Goal: Information Seeking & Learning: Learn about a topic

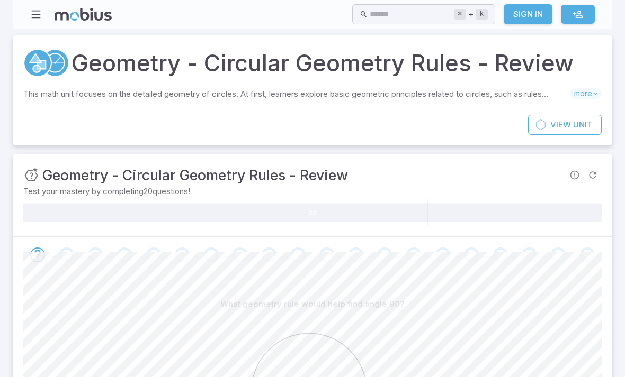
click at [520, 16] on link "Sign In" at bounding box center [527, 14] width 49 height 20
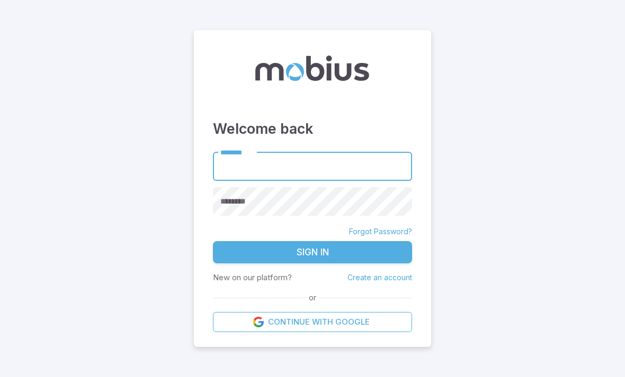
click at [379, 181] on input "********" at bounding box center [312, 166] width 199 height 29
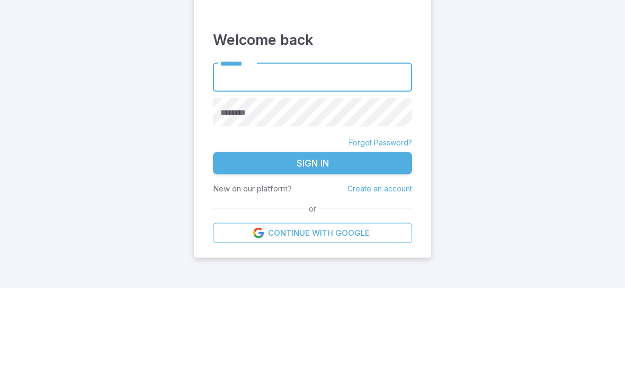
type input "******"
click at [312, 241] on button "Sign In" at bounding box center [312, 252] width 199 height 22
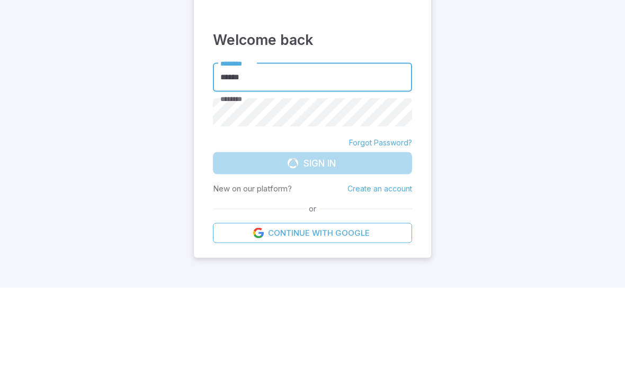
scroll to position [34, 0]
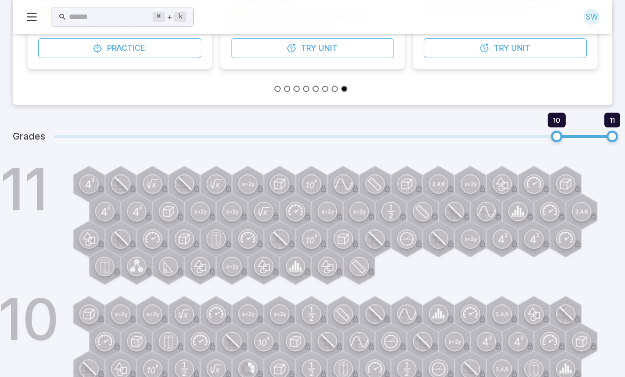
scroll to position [321, 0]
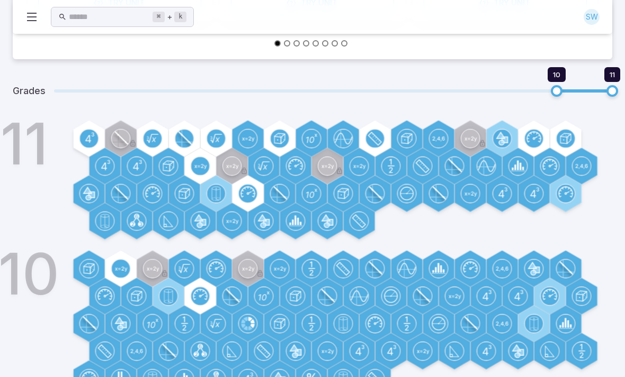
type input "*"
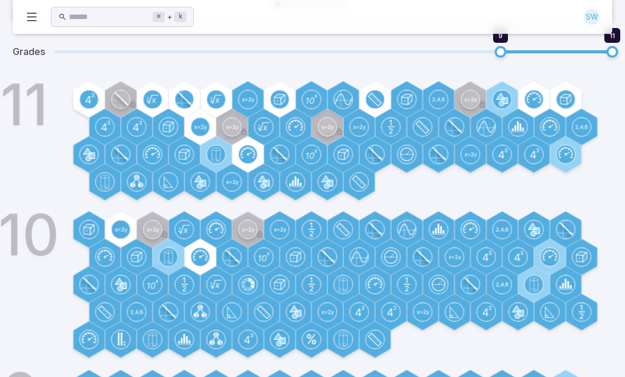
scroll to position [480, 0]
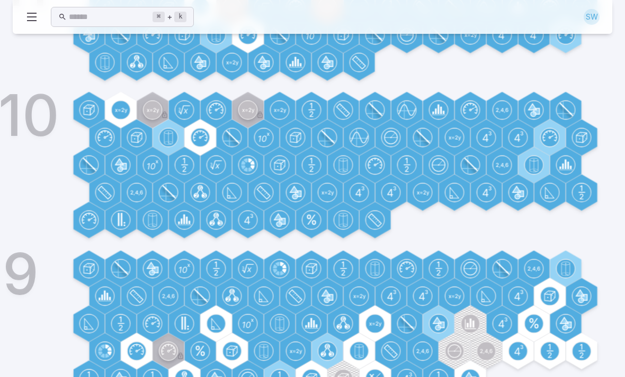
click at [380, 321] on circle at bounding box center [375, 324] width 18 height 18
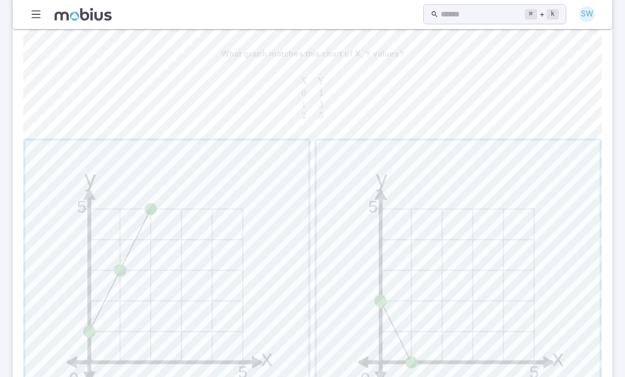
scroll to position [252, 0]
click at [148, 178] on span "button" at bounding box center [166, 280] width 283 height 283
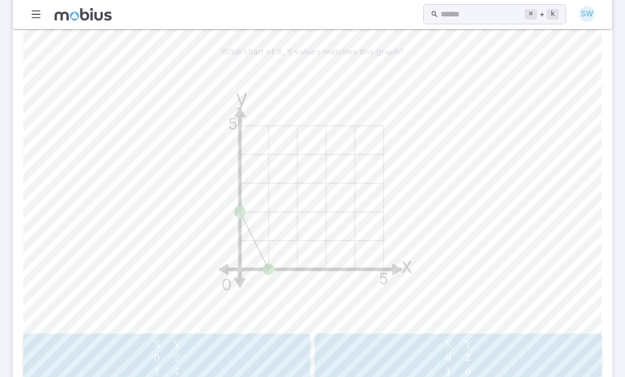
click at [499, 364] on span "X 0 1 ​ Y 2 0 ​" at bounding box center [458, 359] width 280 height 40
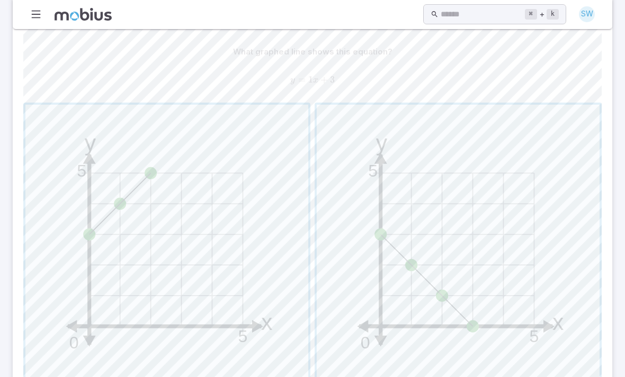
click at [251, 324] on span "button" at bounding box center [166, 246] width 283 height 283
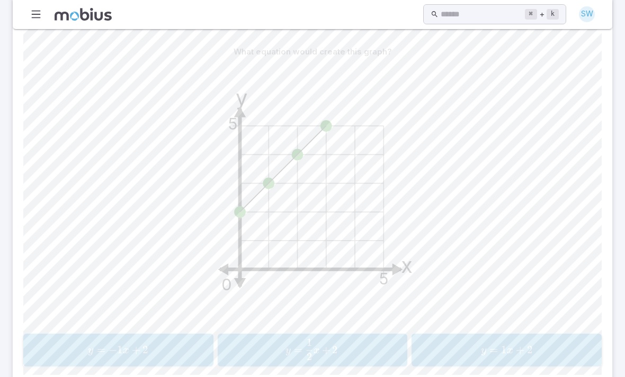
click at [491, 364] on button "y = 1 x + 2 y=1x + 2 y = 1 x + 2" at bounding box center [506, 350] width 190 height 33
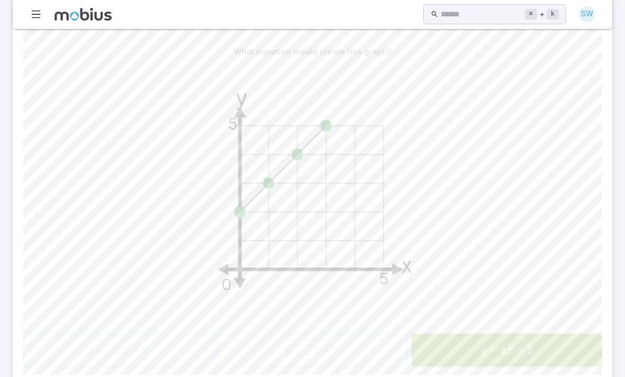
click at [494, 367] on div "What equation would create this graph? y 5 x 5 0 y = − 1 x + 2 y=-1x + 2 y = − …" at bounding box center [312, 209] width 578 height 376
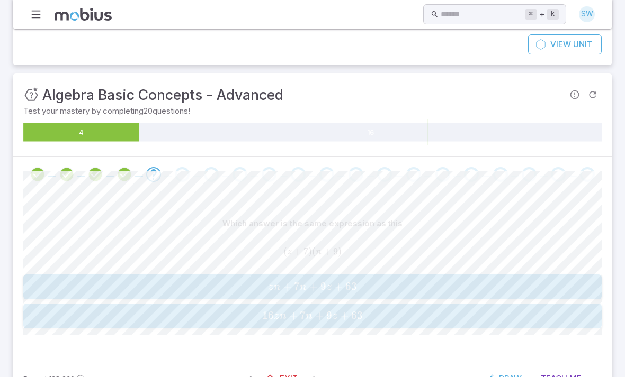
click at [397, 286] on span "z n + 7 n + 9 z + 63" at bounding box center [311, 287] width 571 height 14
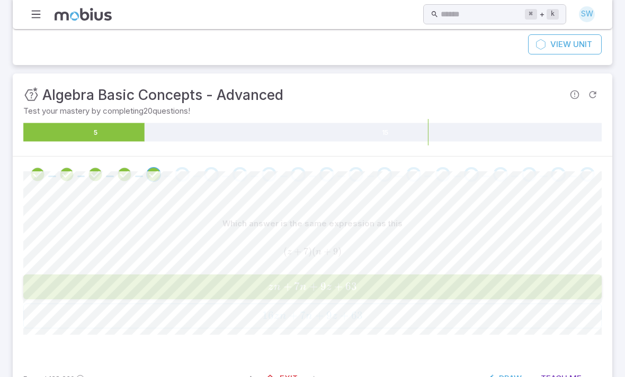
scroll to position [52, 0]
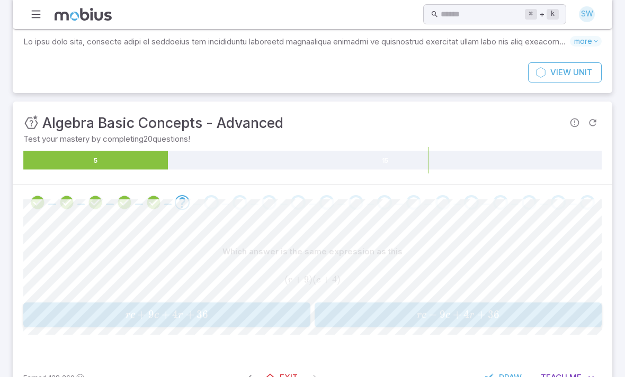
click at [293, 309] on span "rc + 9 c + 4 r + 36" at bounding box center [166, 315] width 280 height 14
click at [272, 304] on button "m r − 9 r + 6 m − 54 mr - 9r + 6m - 54 m r − 9 r + 6 m − 54" at bounding box center [166, 315] width 287 height 25
click at [283, 314] on span "c 2 + 32 c + 12" at bounding box center [166, 315] width 280 height 14
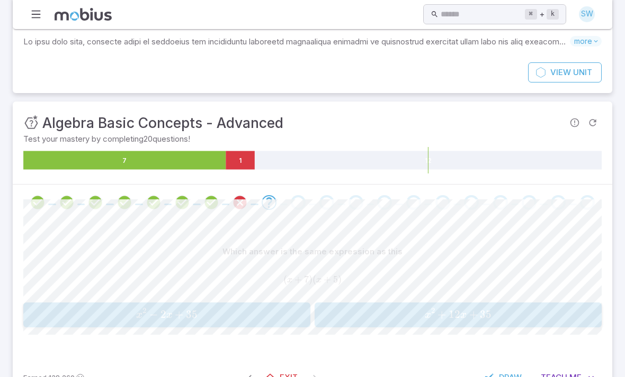
click at [561, 357] on div "Earned 138,260 Exit Draw Teach Me" at bounding box center [312, 377] width 599 height 41
click at [569, 377] on span "Me" at bounding box center [575, 378] width 12 height 12
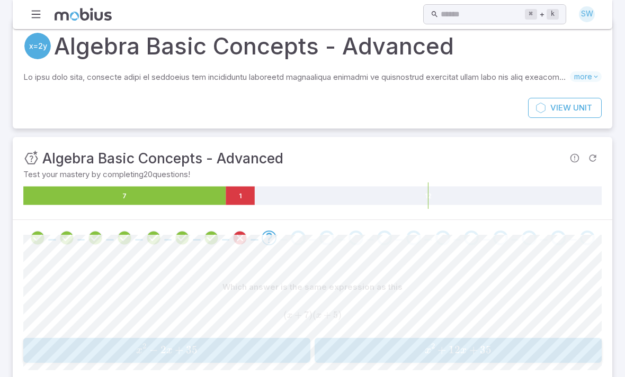
scroll to position [17, 0]
click at [413, 352] on span "x 2 + 12 x + 35" at bounding box center [458, 350] width 280 height 14
click at [518, 350] on span "yz + 4 z + 3 y + 12" at bounding box center [458, 350] width 280 height 14
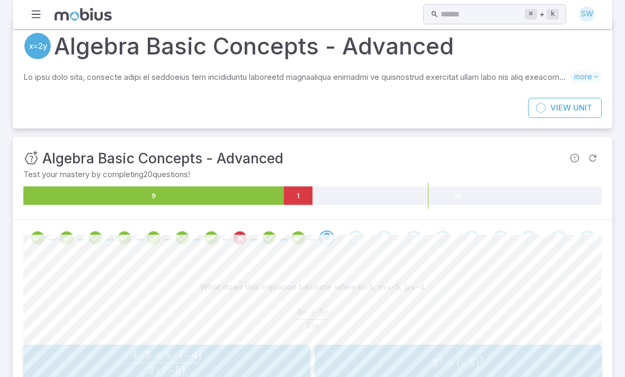
click at [78, 377] on button "4 ⋅ 5 + 5 ⋅ ( − 4 ) 2 ⋅ ( − 5 ) \frac{{4\cdot5 + 5\cdot(-4)}}{{2\cdot(-5)}} 2 ⋅…" at bounding box center [166, 363] width 287 height 37
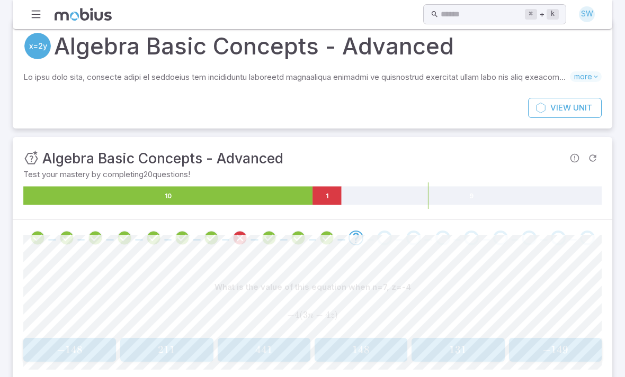
scroll to position [52, 0]
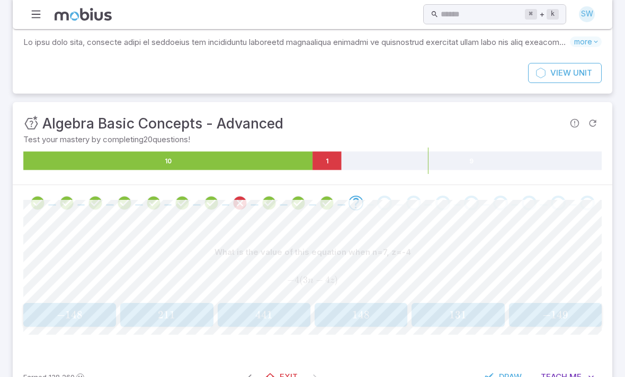
click at [511, 377] on span "Draw" at bounding box center [510, 378] width 23 height 12
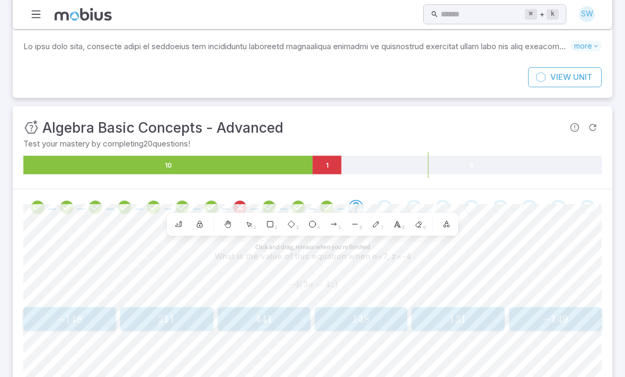
scroll to position [48, 0]
click at [374, 227] on icon at bounding box center [376, 224] width 8 height 8
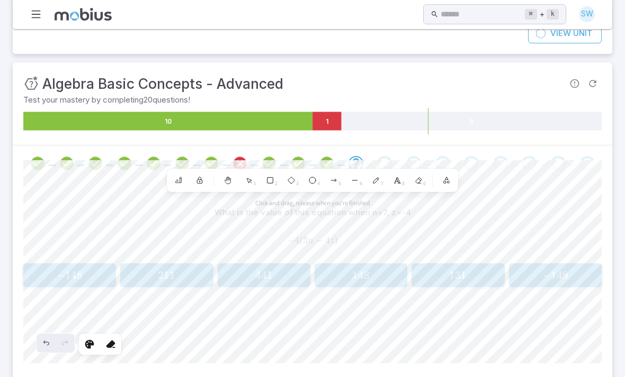
scroll to position [94, 0]
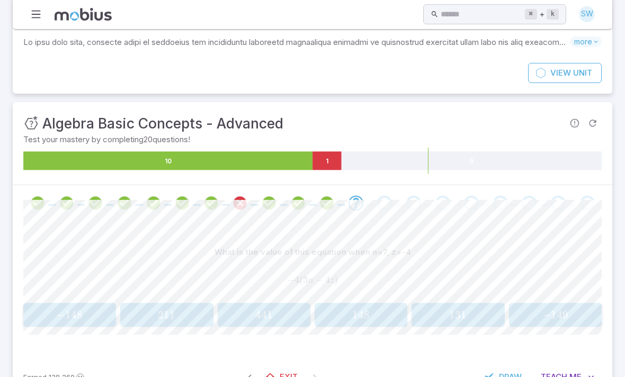
click at [81, 321] on div "− 148 -148 − 148" at bounding box center [69, 314] width 86 height 15
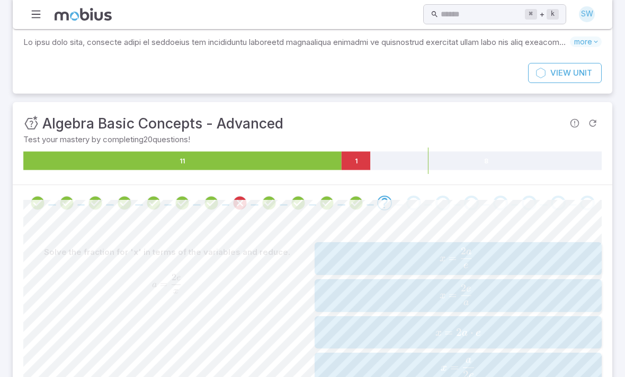
click at [502, 295] on span "x = a 2 e ​" at bounding box center [455, 295] width 251 height 21
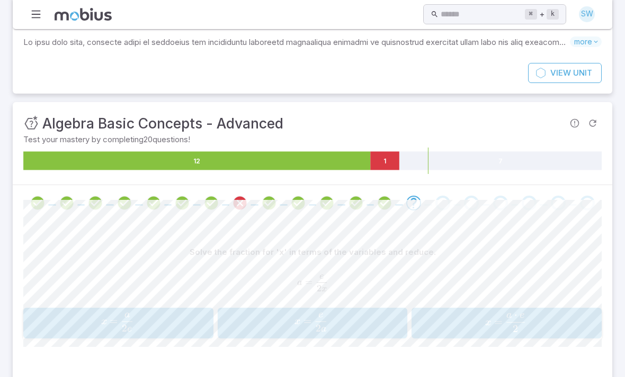
click at [368, 316] on span "x = 2 a e ​" at bounding box center [311, 322] width 162 height 19
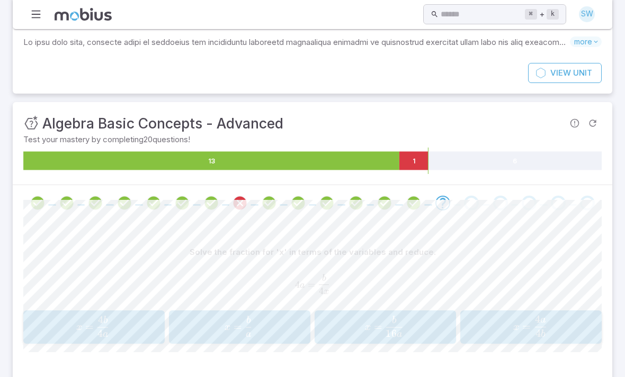
click at [420, 328] on span "x = 16 a b ​" at bounding box center [383, 327] width 121 height 22
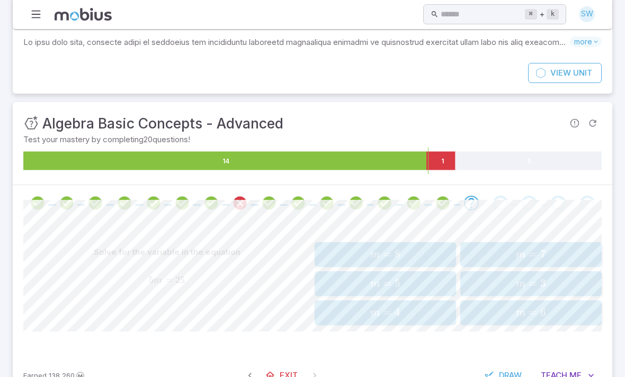
scroll to position [49, 0]
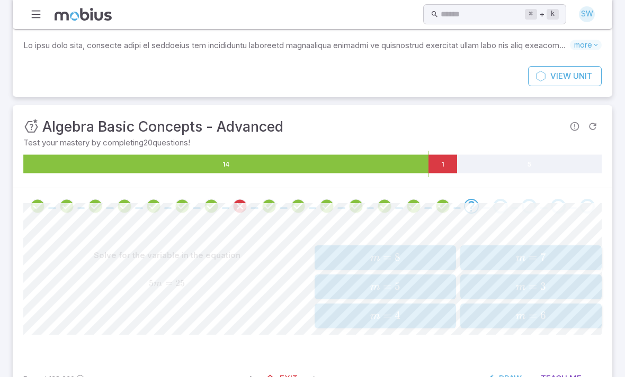
click at [502, 323] on button "m = 6 m = 6 m = 6" at bounding box center [530, 316] width 141 height 25
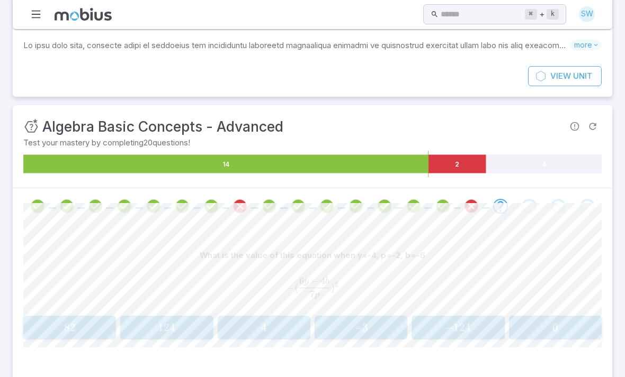
click at [476, 330] on span "− 124" at bounding box center [458, 327] width 86 height 13
click at [456, 321] on span "228" at bounding box center [457, 326] width 17 height 13
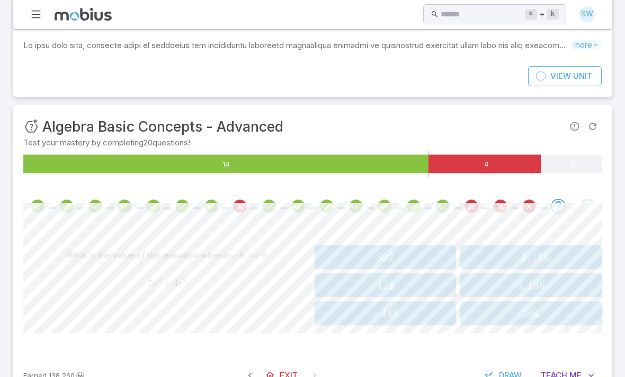
scroll to position [47, 0]
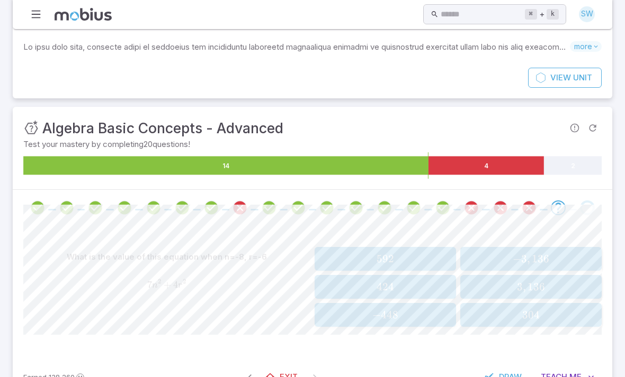
click at [384, 305] on button "− 448 -448 − 448" at bounding box center [384, 315] width 141 height 24
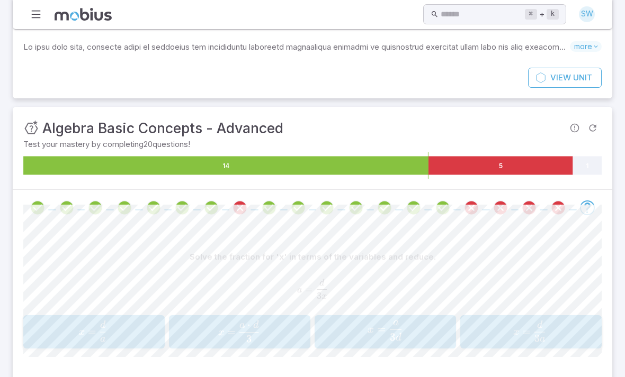
click at [514, 331] on span "x" at bounding box center [516, 333] width 6 height 10
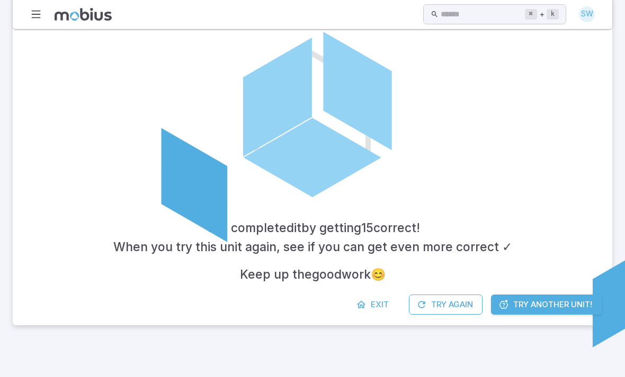
scroll to position [179, 0]
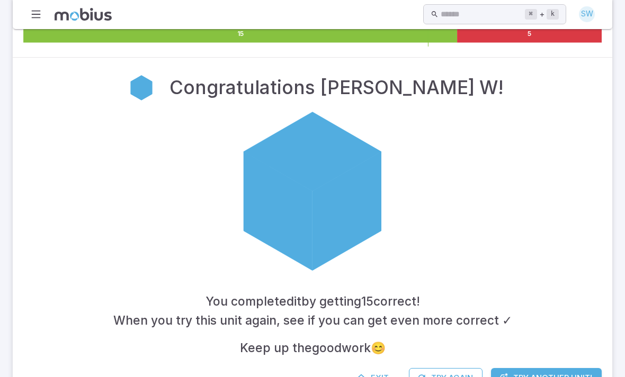
click at [374, 373] on span "Exit" at bounding box center [379, 379] width 18 height 12
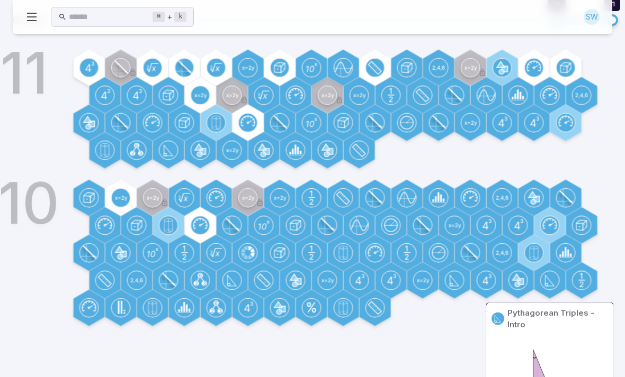
scroll to position [395, 0]
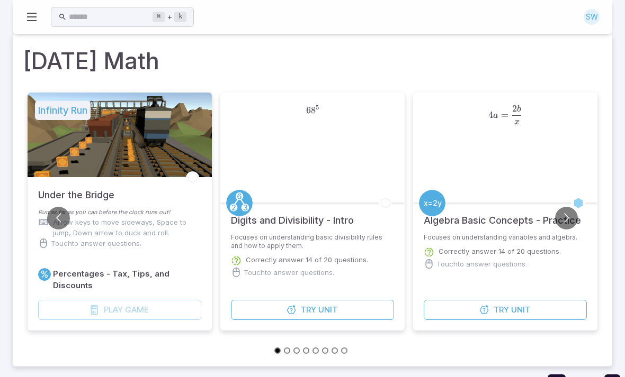
scroll to position [0, 0]
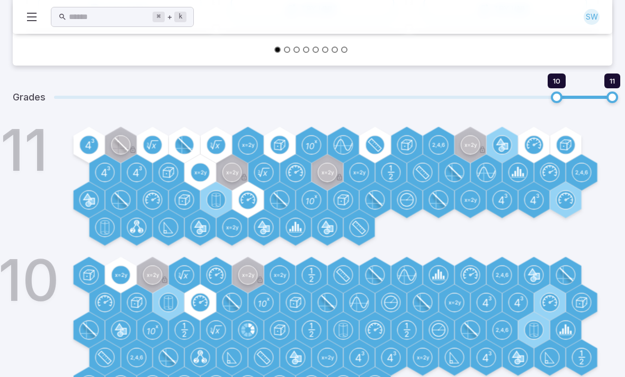
scroll to position [321, 0]
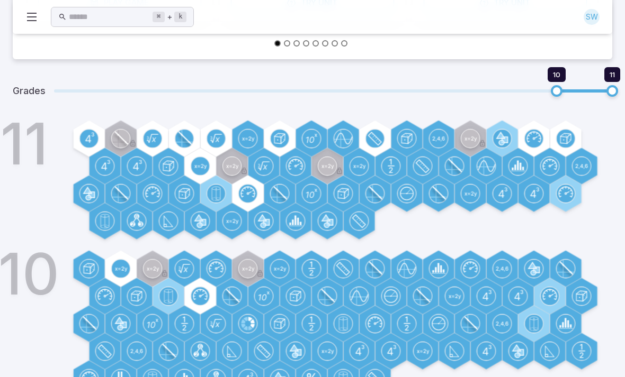
type input "*"
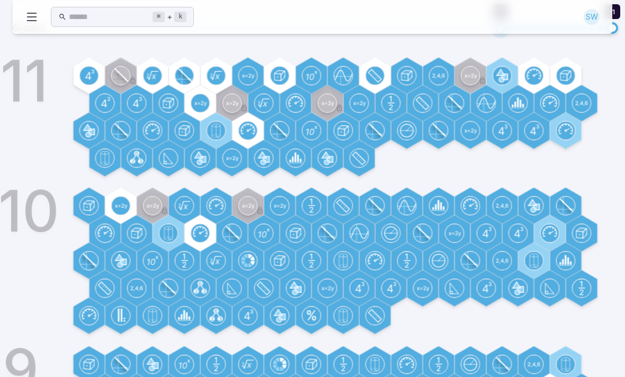
scroll to position [384, 0]
click at [117, 210] on circle at bounding box center [121, 206] width 18 height 18
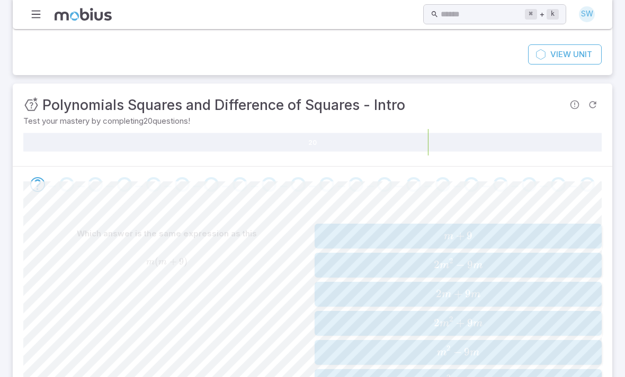
scroll to position [105, 0]
click at [526, 377] on span "m 2 + 9 m" at bounding box center [458, 381] width 280 height 14
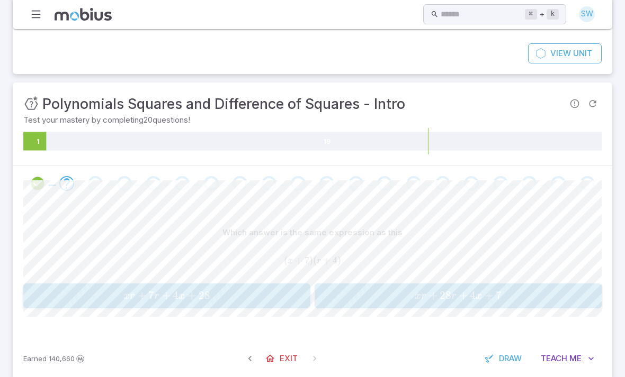
scroll to position [86, 0]
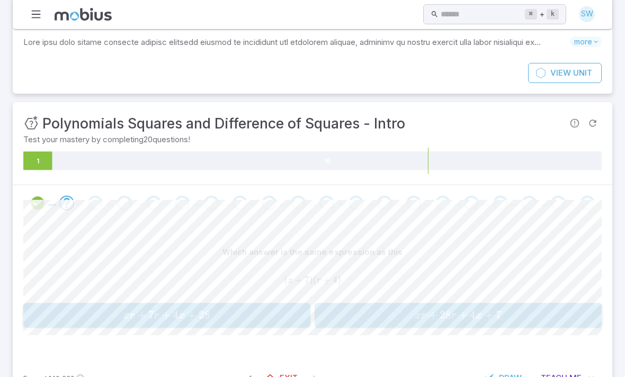
click at [571, 373] on span "Me" at bounding box center [575, 379] width 12 height 12
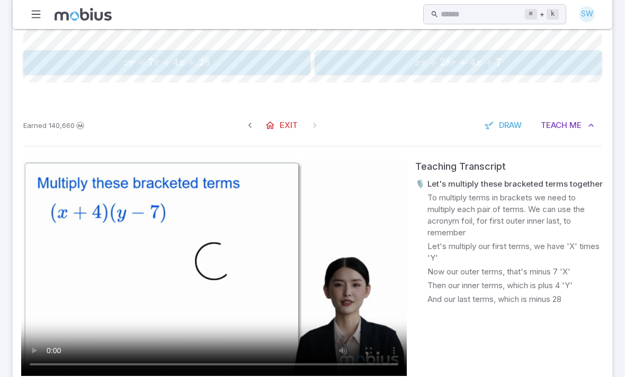
scroll to position [339, 0]
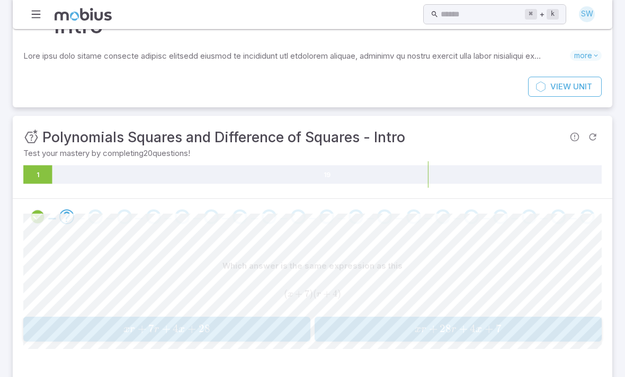
scroll to position [75, 0]
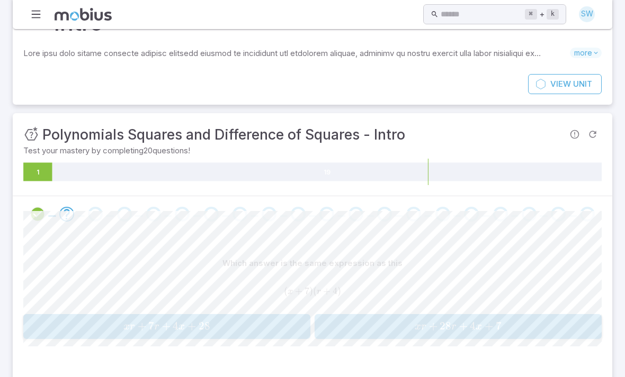
click at [279, 320] on span "x r + 7 r + 4 x + 28" at bounding box center [166, 327] width 280 height 14
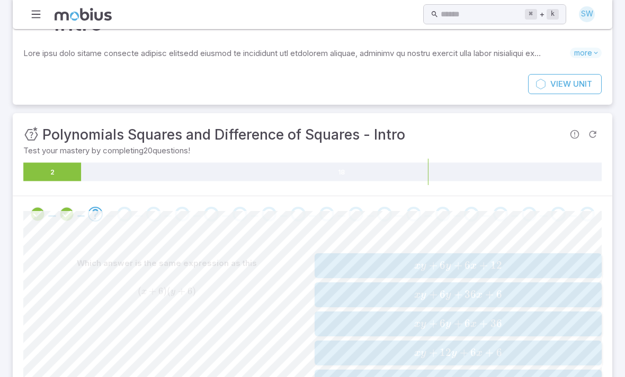
click at [515, 318] on span "x y + 6 y + 6 x + 36" at bounding box center [458, 324] width 280 height 14
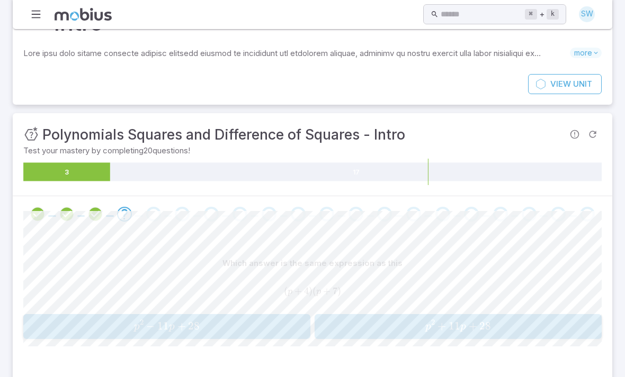
click at [507, 322] on span "p 2 + 11 p + 28" at bounding box center [458, 327] width 280 height 14
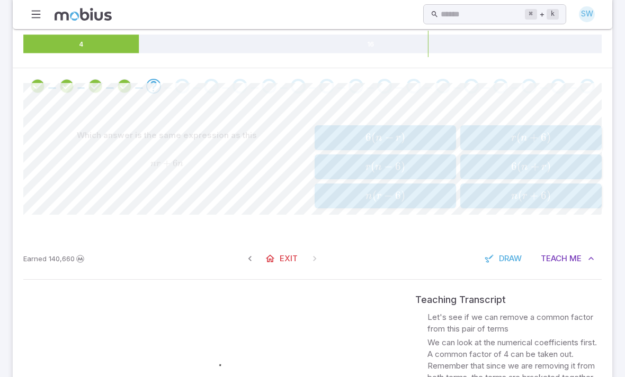
scroll to position [194, 0]
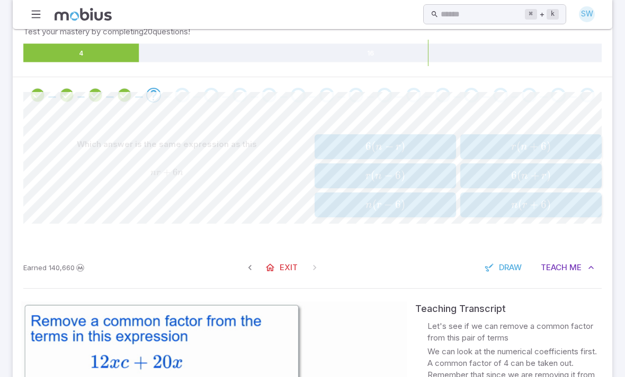
click at [554, 173] on span "6 ( n + r )" at bounding box center [530, 176] width 134 height 14
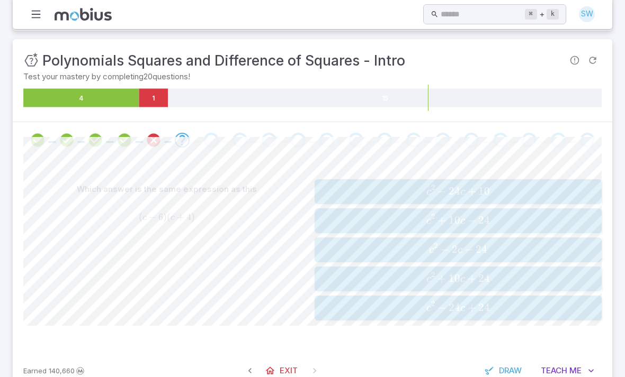
scroll to position [173, 0]
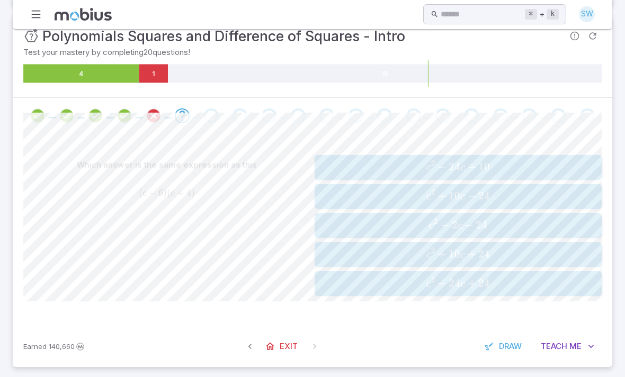
click at [501, 278] on span "c 2 − 24 c + 24" at bounding box center [458, 284] width 280 height 14
click at [506, 197] on span "y n + 7 n − 4 y − 28" at bounding box center [458, 196] width 280 height 14
click at [511, 196] on span "r 2 − 1 r − 20" at bounding box center [458, 196] width 280 height 14
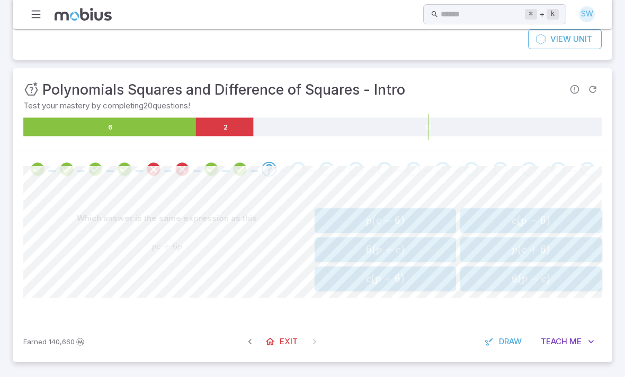
scroll to position [116, 0]
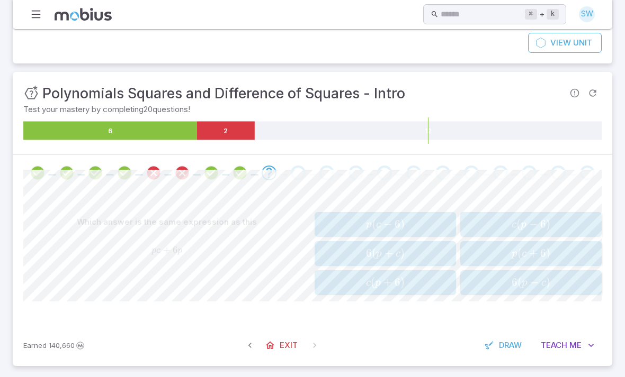
click at [558, 248] on span "p ( c + 6 )" at bounding box center [530, 254] width 134 height 14
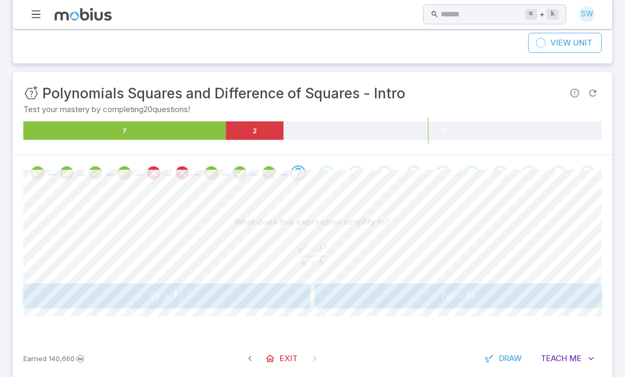
scroll to position [131, 0]
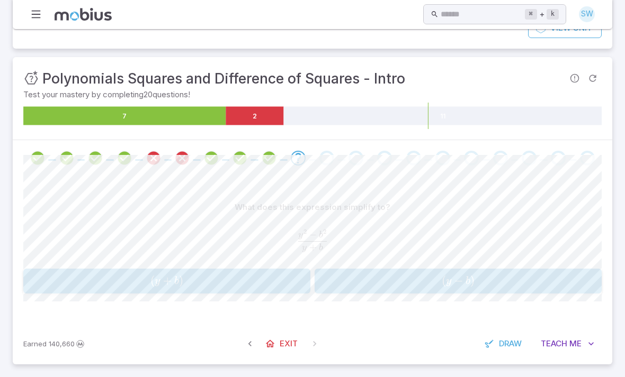
click at [487, 276] on span "( y − b )" at bounding box center [458, 281] width 280 height 14
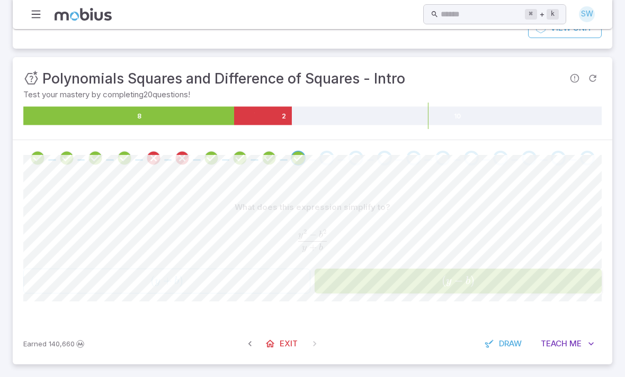
scroll to position [130, 0]
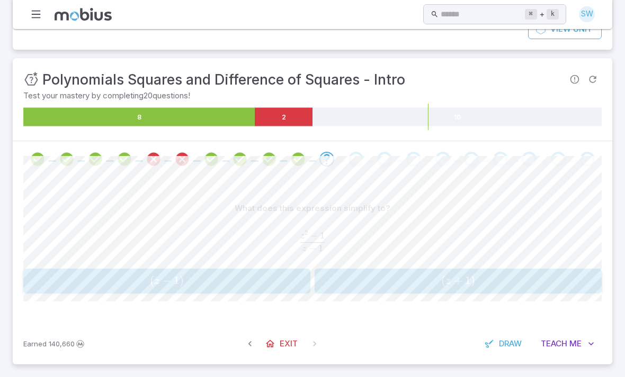
click at [428, 286] on div "( z + 1 ) (z + 1) ( z + 1 )" at bounding box center [458, 281] width 280 height 16
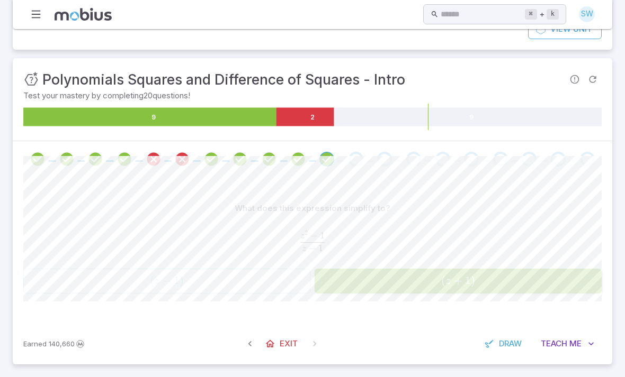
scroll to position [120, 0]
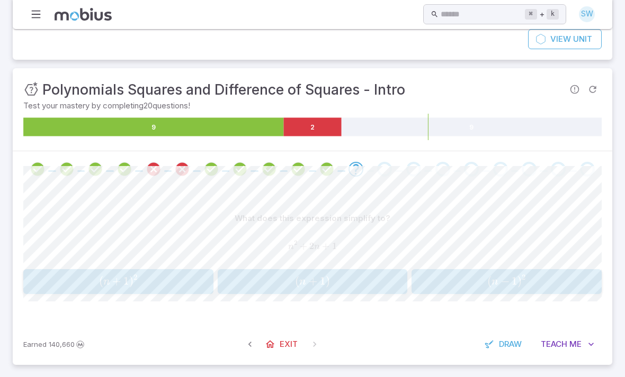
click at [182, 284] on span "( n + 1 ) 2" at bounding box center [117, 282] width 183 height 14
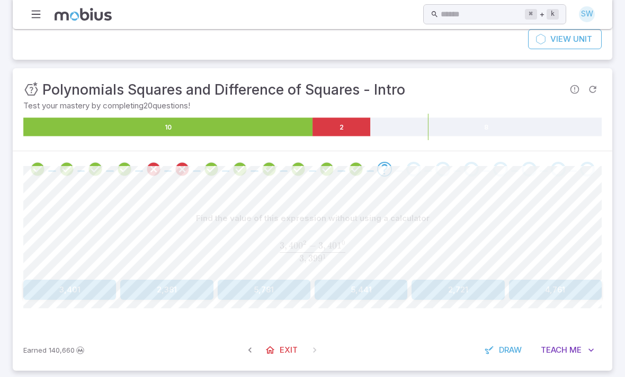
click at [567, 352] on button "Teach Me" at bounding box center [567, 350] width 68 height 20
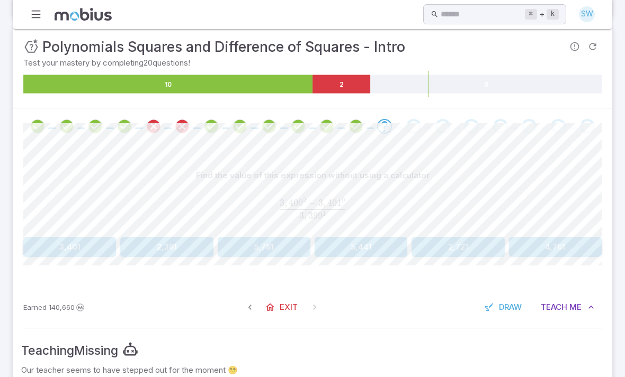
scroll to position [162, 0]
click at [366, 239] on button "5,441" at bounding box center [360, 247] width 93 height 20
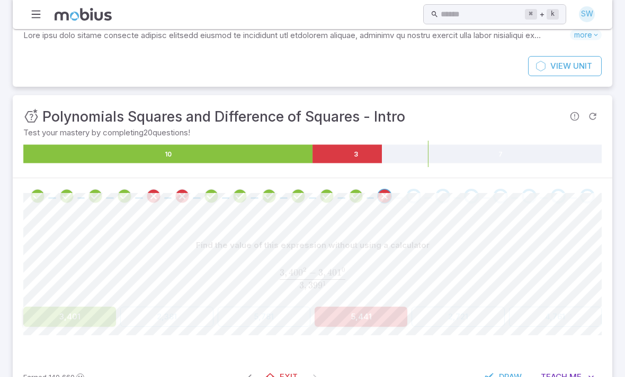
scroll to position [87, 0]
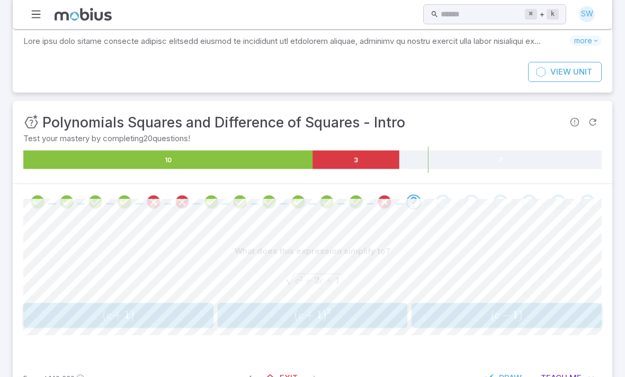
click at [505, 317] on span "−" at bounding box center [506, 315] width 8 height 13
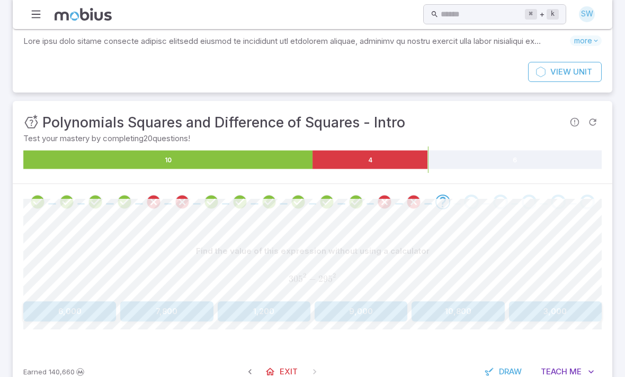
scroll to position [81, 0]
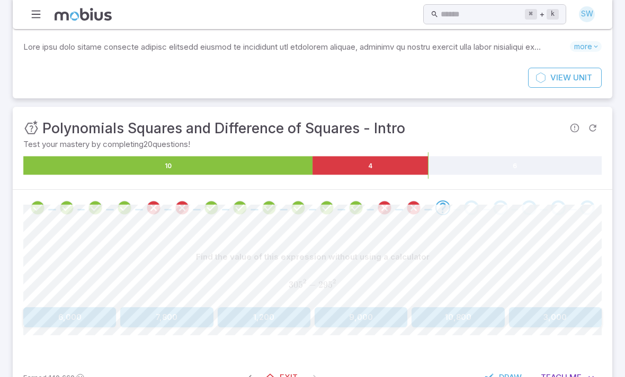
click at [571, 377] on span "Me" at bounding box center [575, 378] width 12 height 12
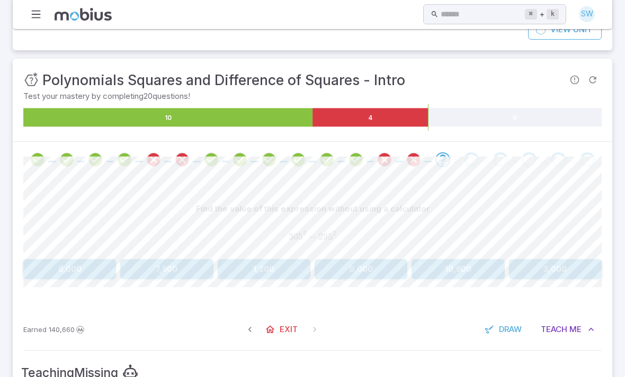
scroll to position [84, 0]
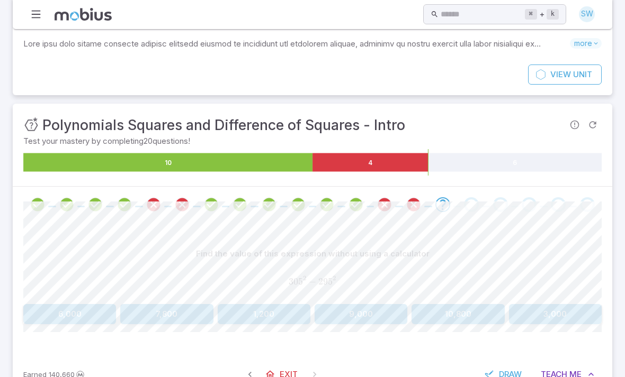
click at [292, 314] on button "1,200" at bounding box center [264, 314] width 93 height 20
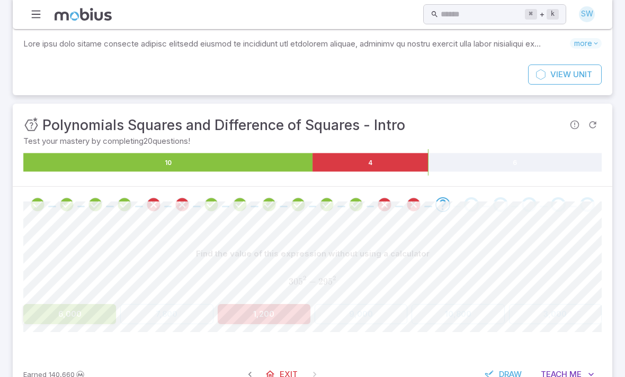
scroll to position [81, 0]
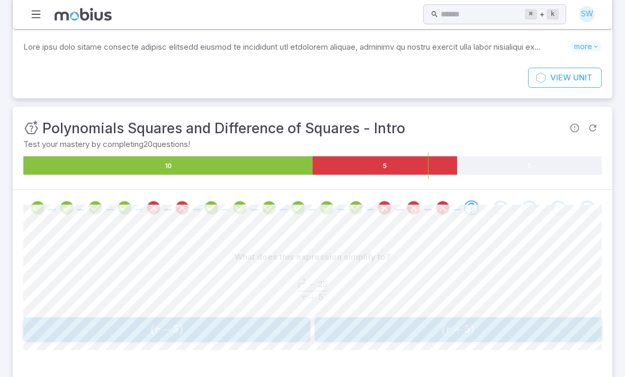
click at [275, 329] on span "( r − 5 )" at bounding box center [166, 330] width 280 height 14
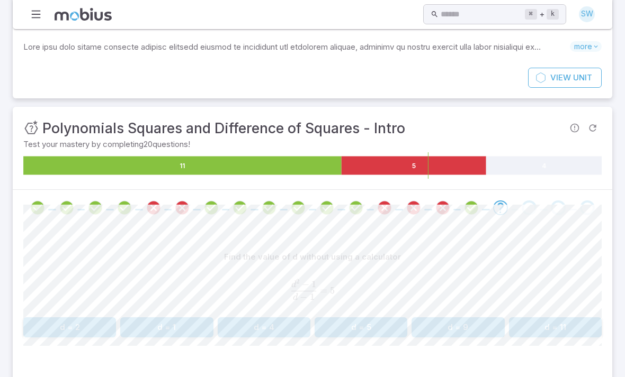
click at [290, 320] on button "d = 4" at bounding box center [264, 328] width 93 height 20
click at [195, 328] on button "100" at bounding box center [166, 326] width 93 height 20
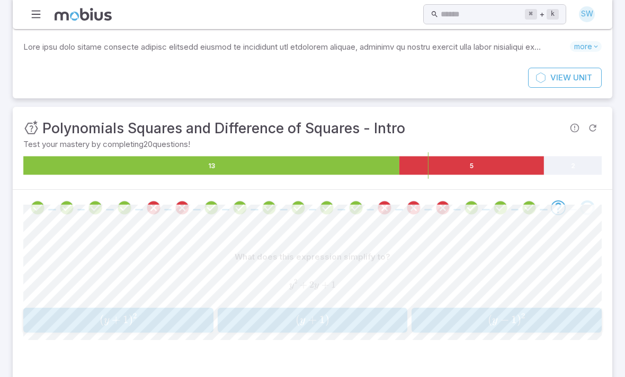
click at [176, 320] on span "( y + 1 ) 2" at bounding box center [117, 320] width 183 height 14
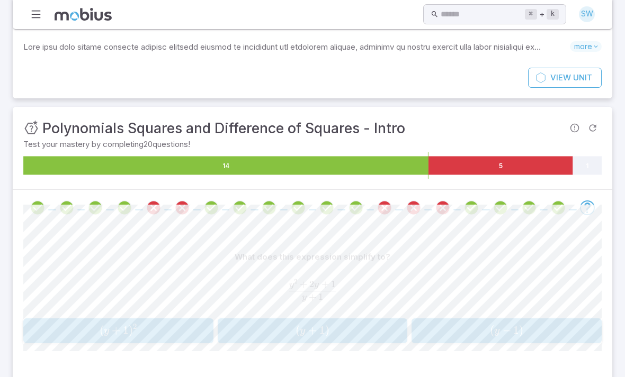
click at [338, 323] on div "( y + 1 ) (y + 1) ( y + 1 )" at bounding box center [312, 331] width 183 height 16
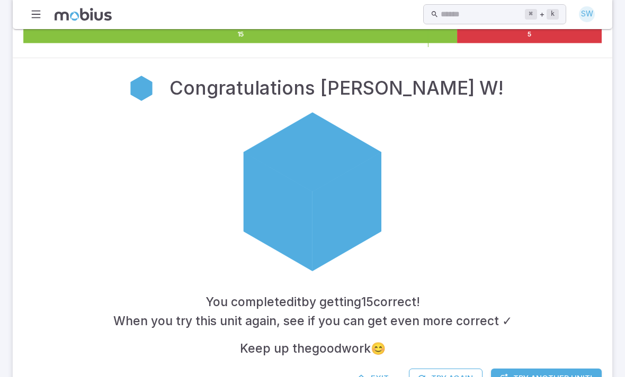
scroll to position [17, 0]
